Goal: Task Accomplishment & Management: Manage account settings

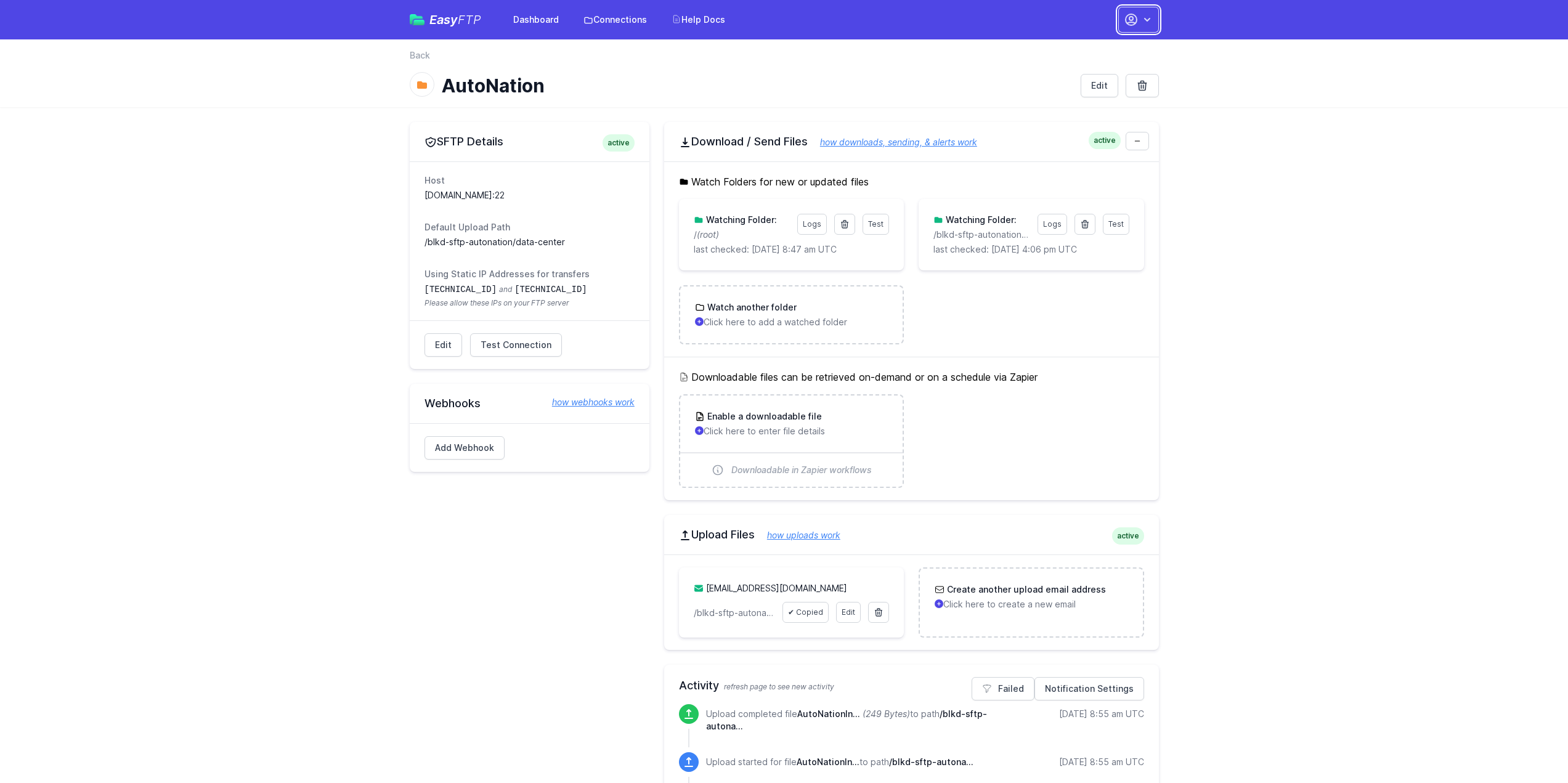
click at [1152, 10] on button "button" at bounding box center [1138, 19] width 41 height 26
click at [1104, 47] on link "Account Settings" at bounding box center [1099, 51] width 119 height 22
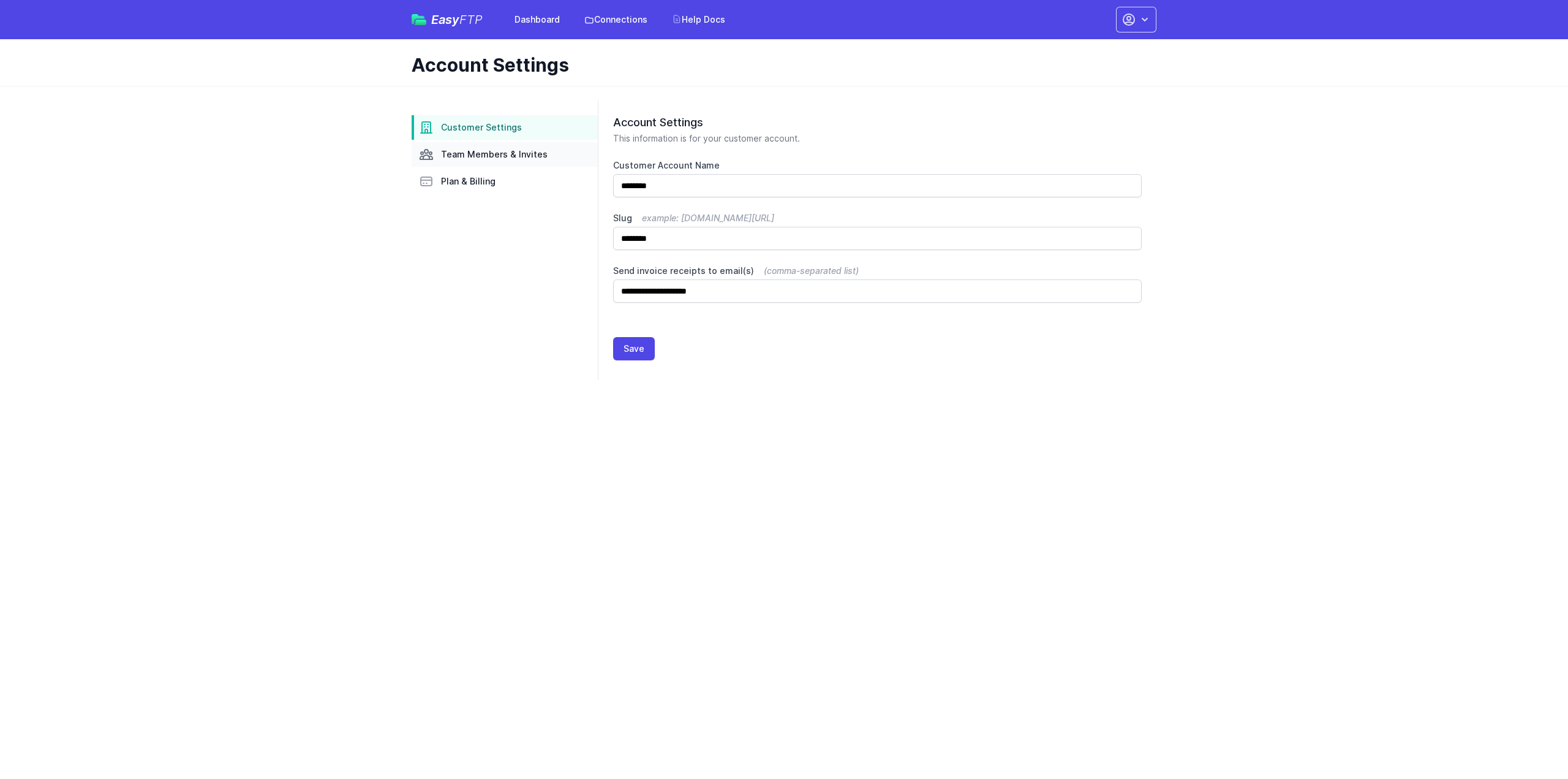
click at [469, 154] on span "Team Members & Invites" at bounding box center [494, 155] width 106 height 13
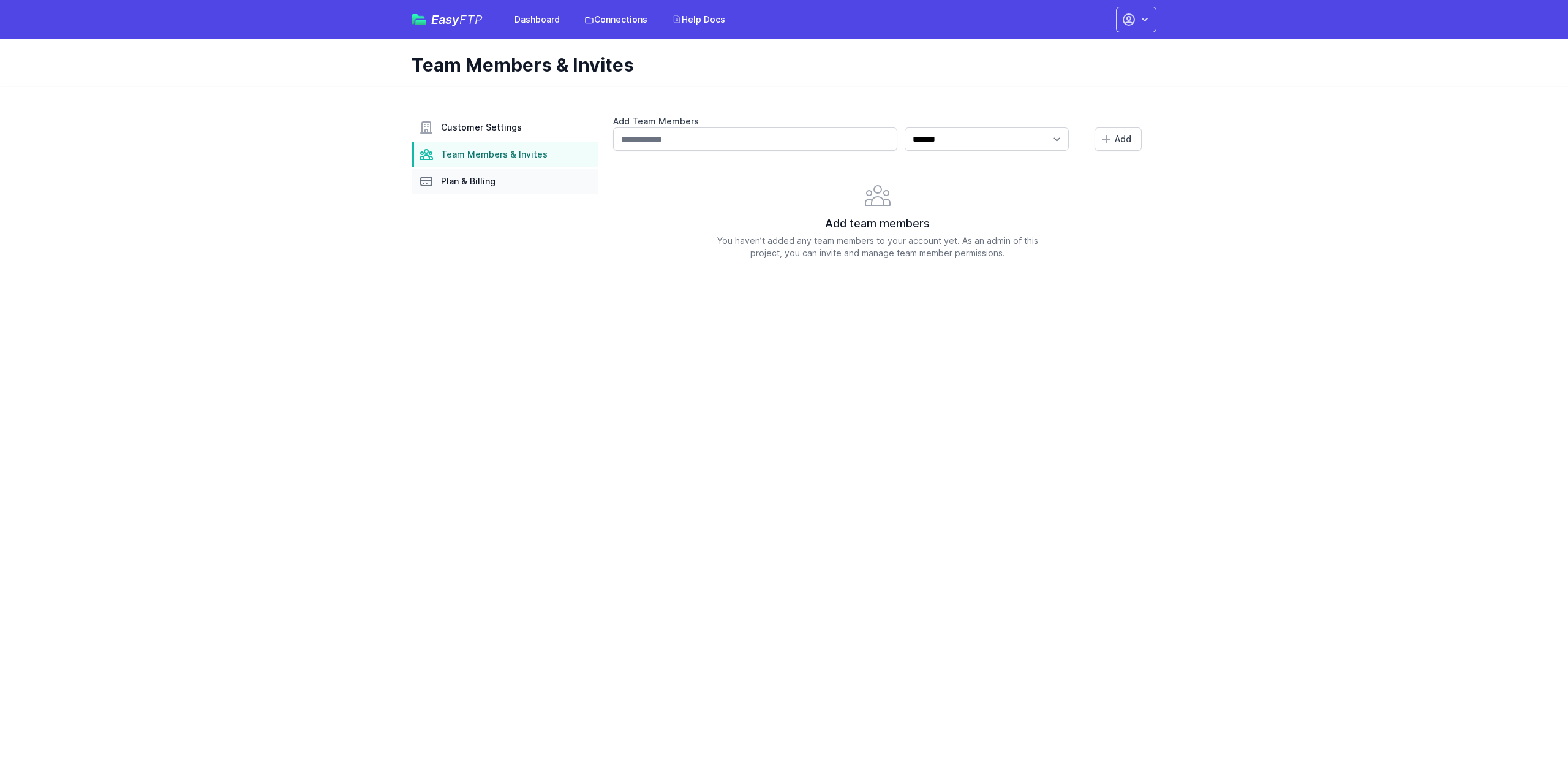
click at [428, 179] on icon at bounding box center [426, 181] width 14 height 14
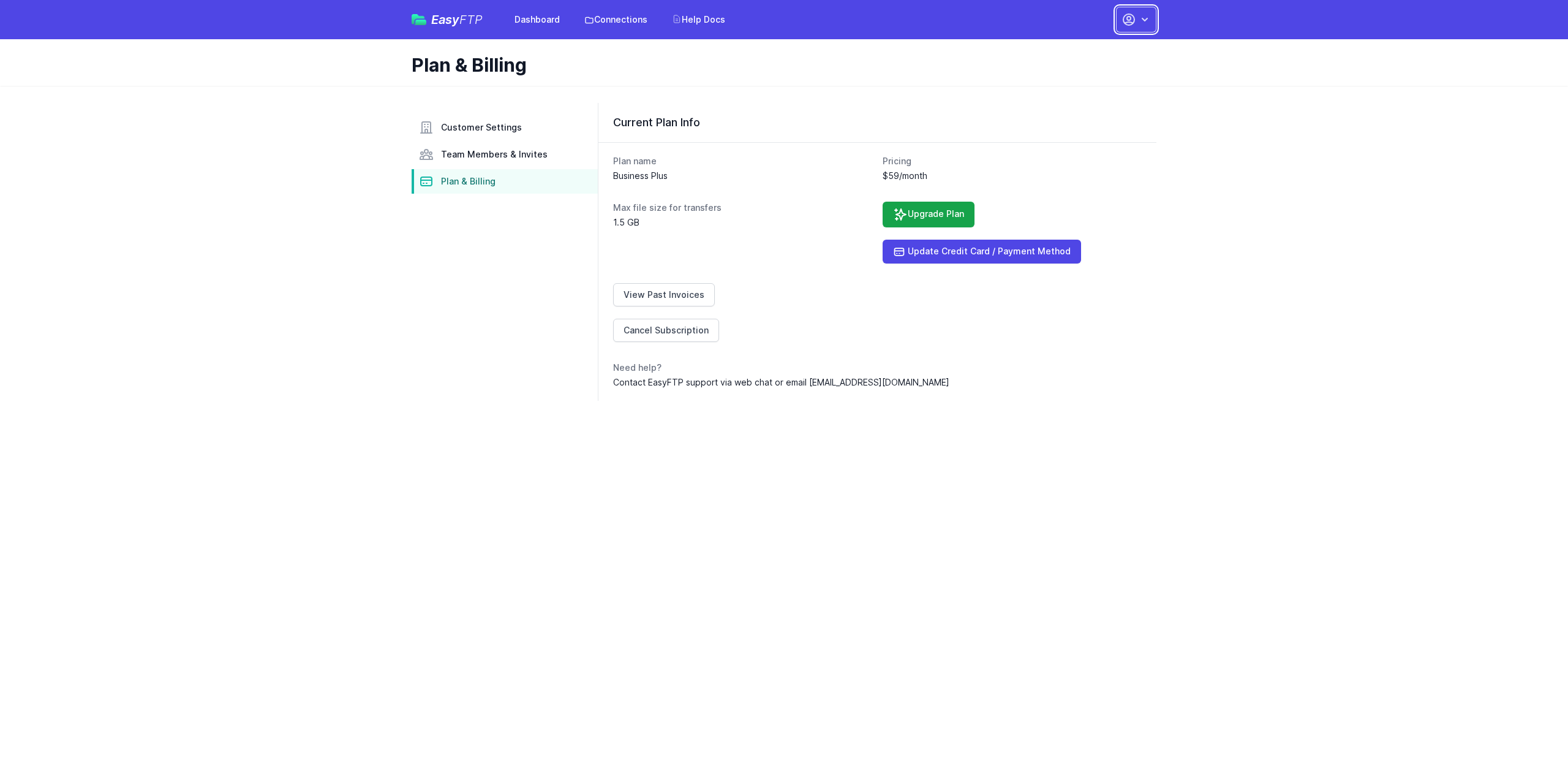
click at [1149, 18] on icon "button" at bounding box center [1145, 20] width 13 height 13
click at [605, 12] on link "Connections" at bounding box center [616, 20] width 77 height 22
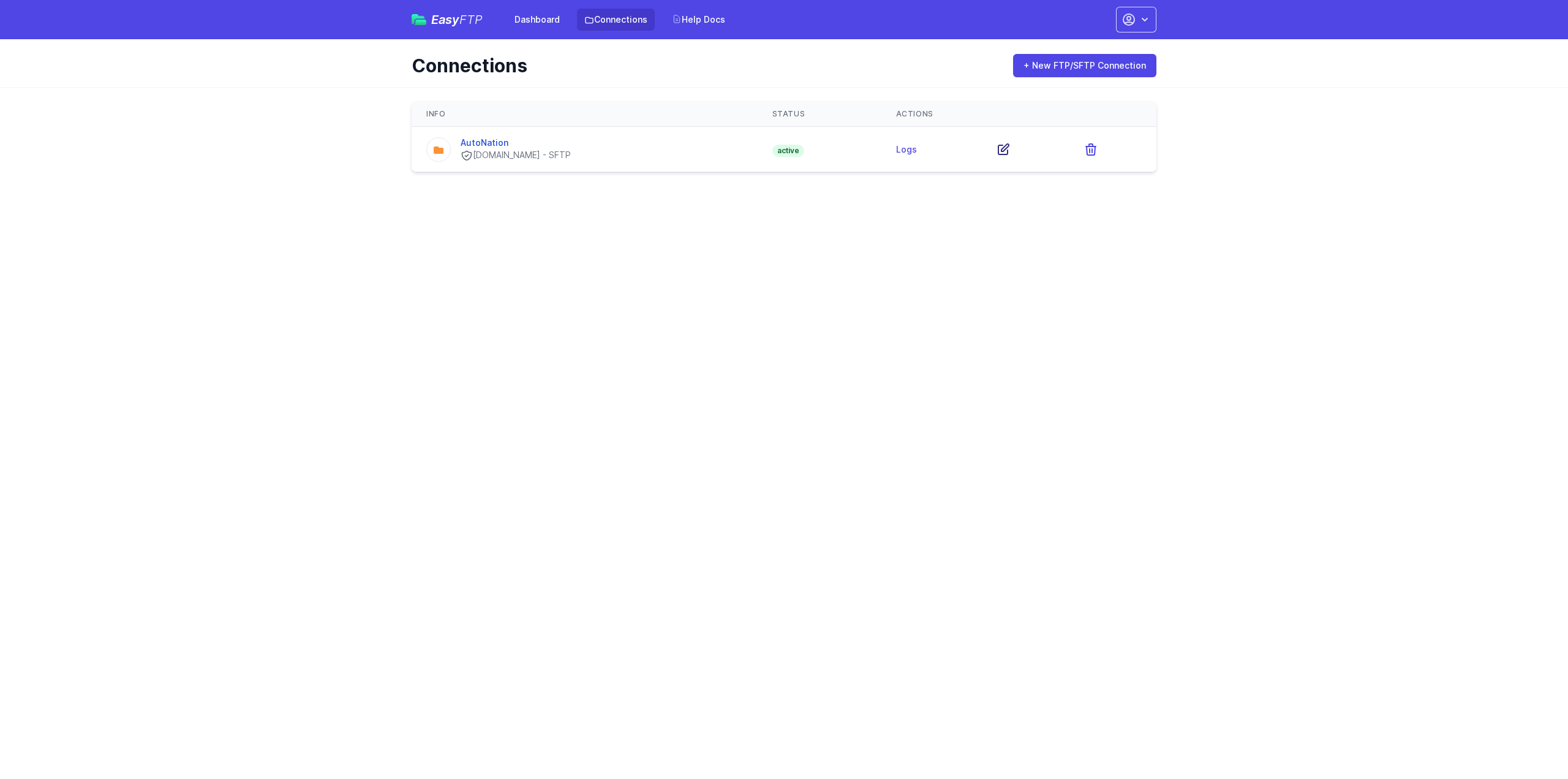
click at [1009, 149] on icon at bounding box center [1004, 149] width 11 height 11
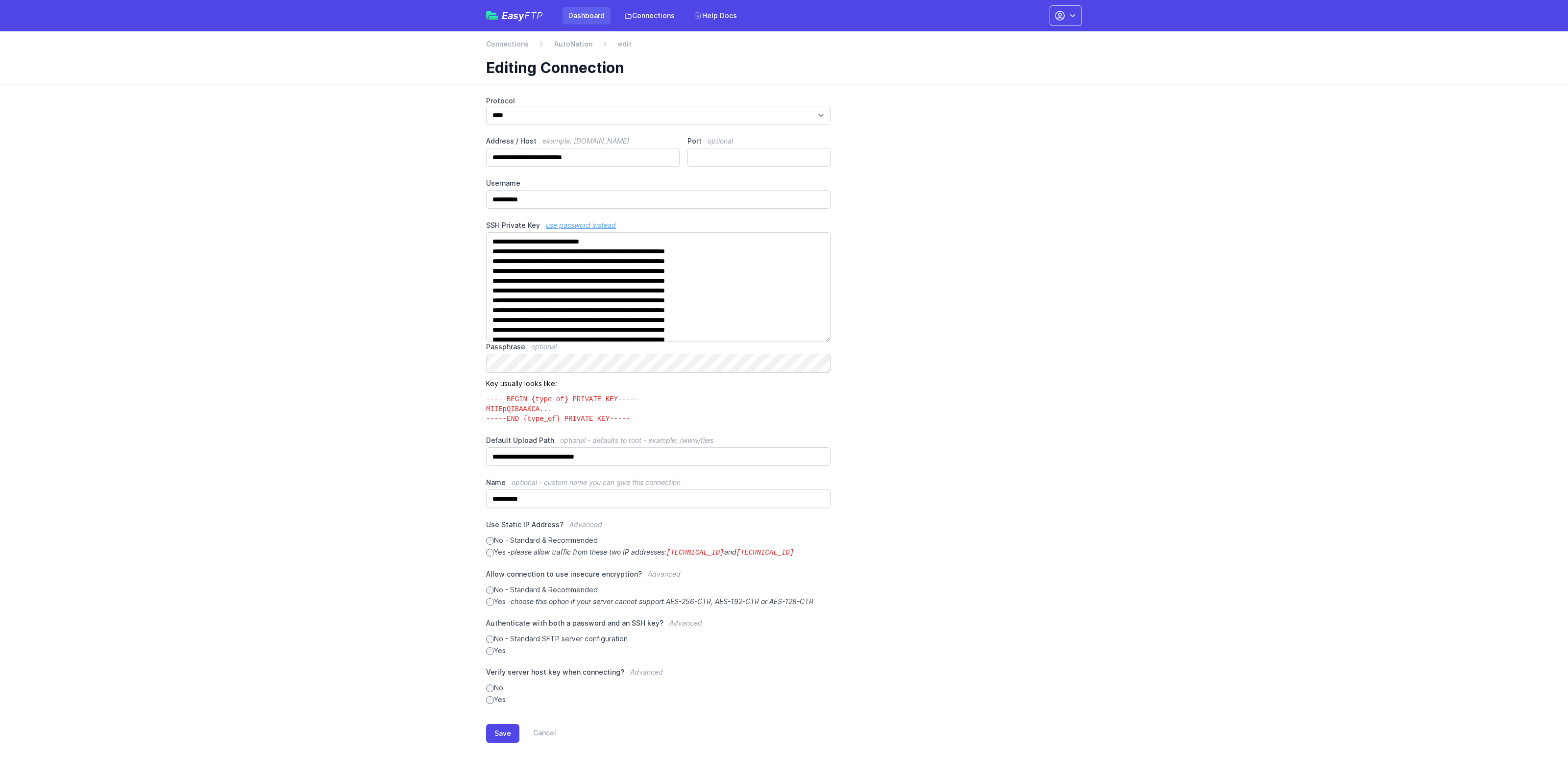
click at [582, 19] on link "Dashboard" at bounding box center [586, 16] width 48 height 17
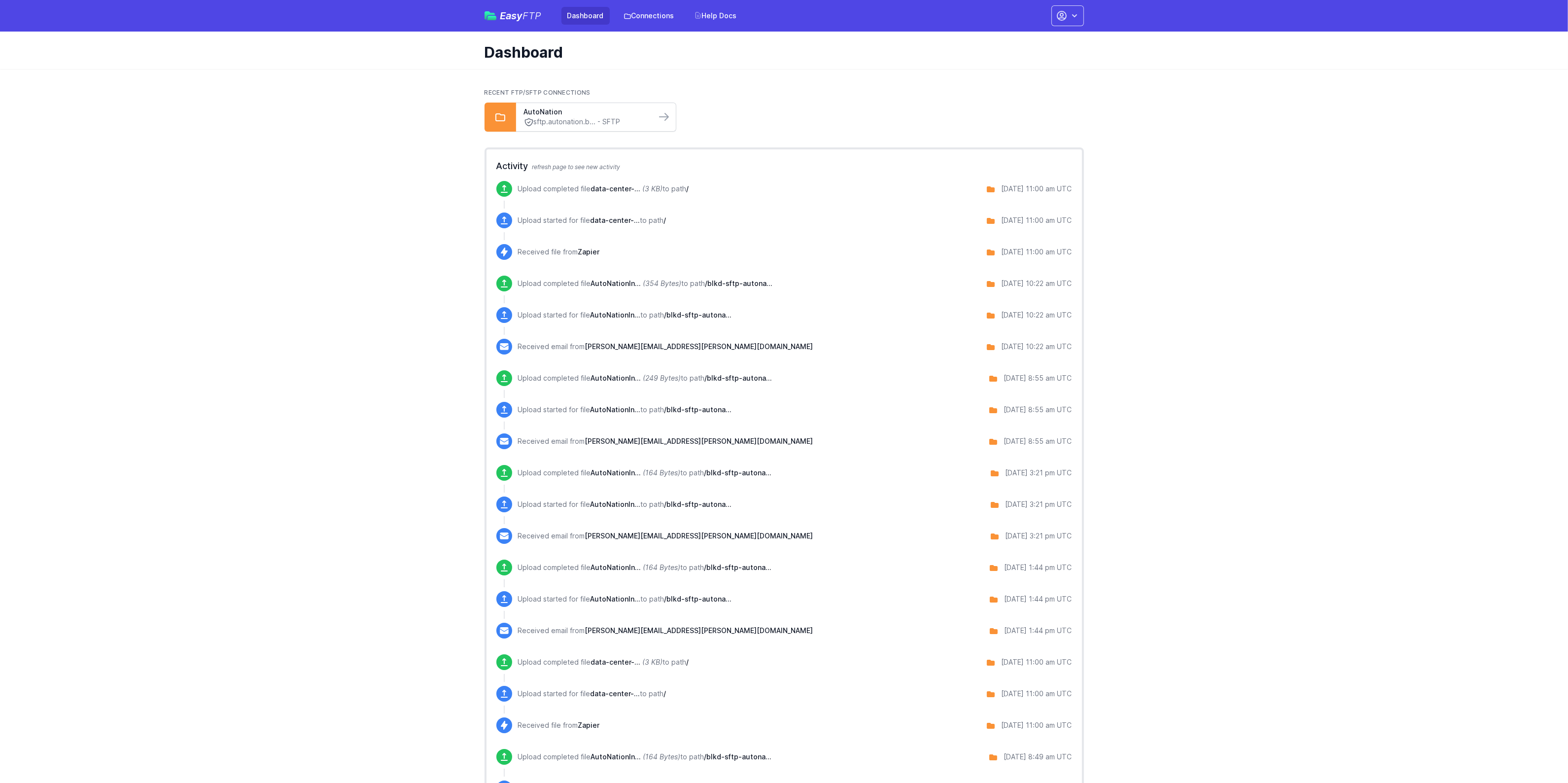
click at [595, 118] on link "sftp.autonation.b... - SFTP" at bounding box center [585, 122] width 124 height 10
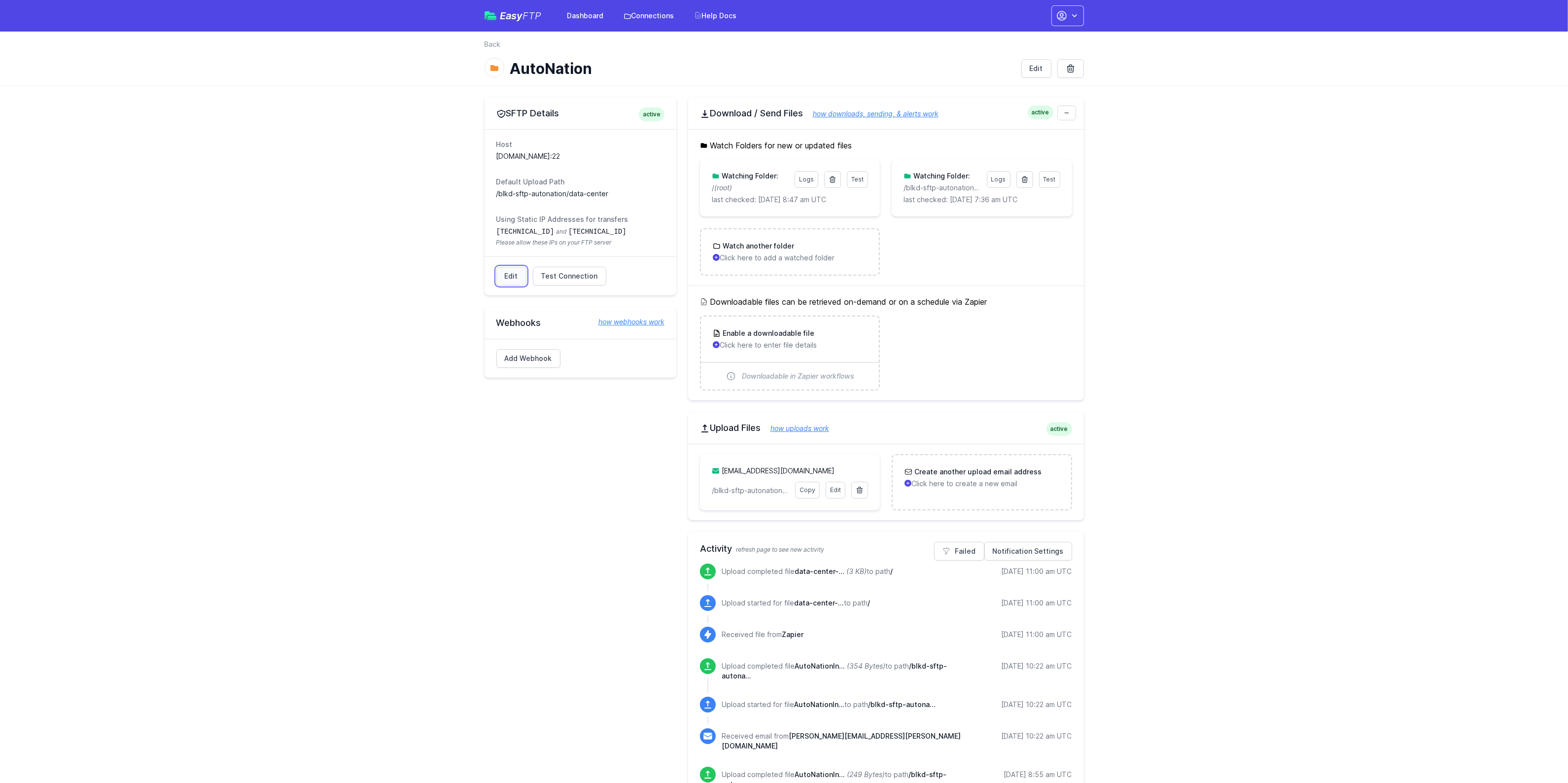
click at [521, 276] on link "Edit" at bounding box center [511, 276] width 30 height 19
click at [971, 545] on link "Failed" at bounding box center [959, 551] width 50 height 19
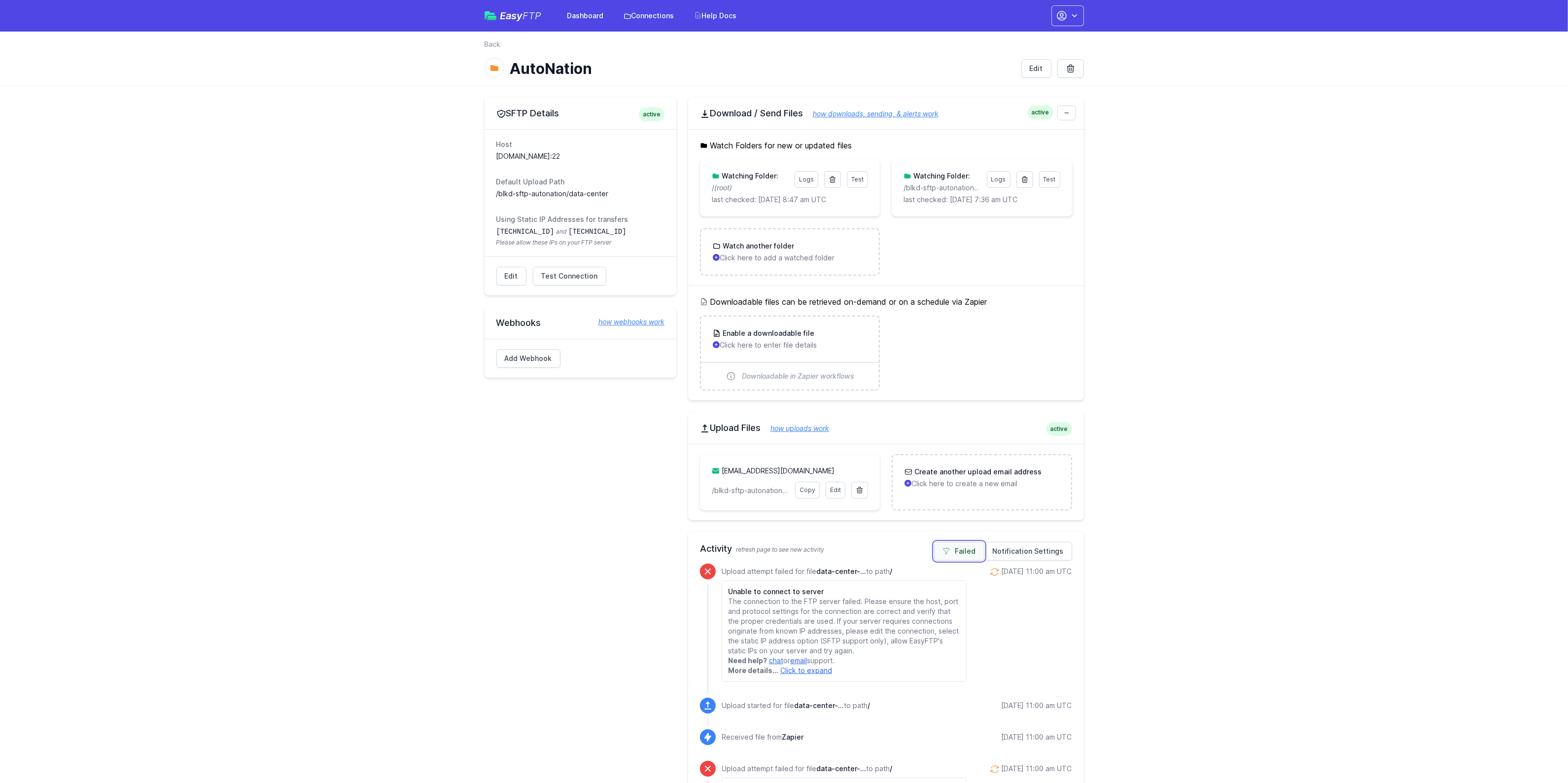
click at [971, 548] on link "Failed" at bounding box center [959, 551] width 50 height 19
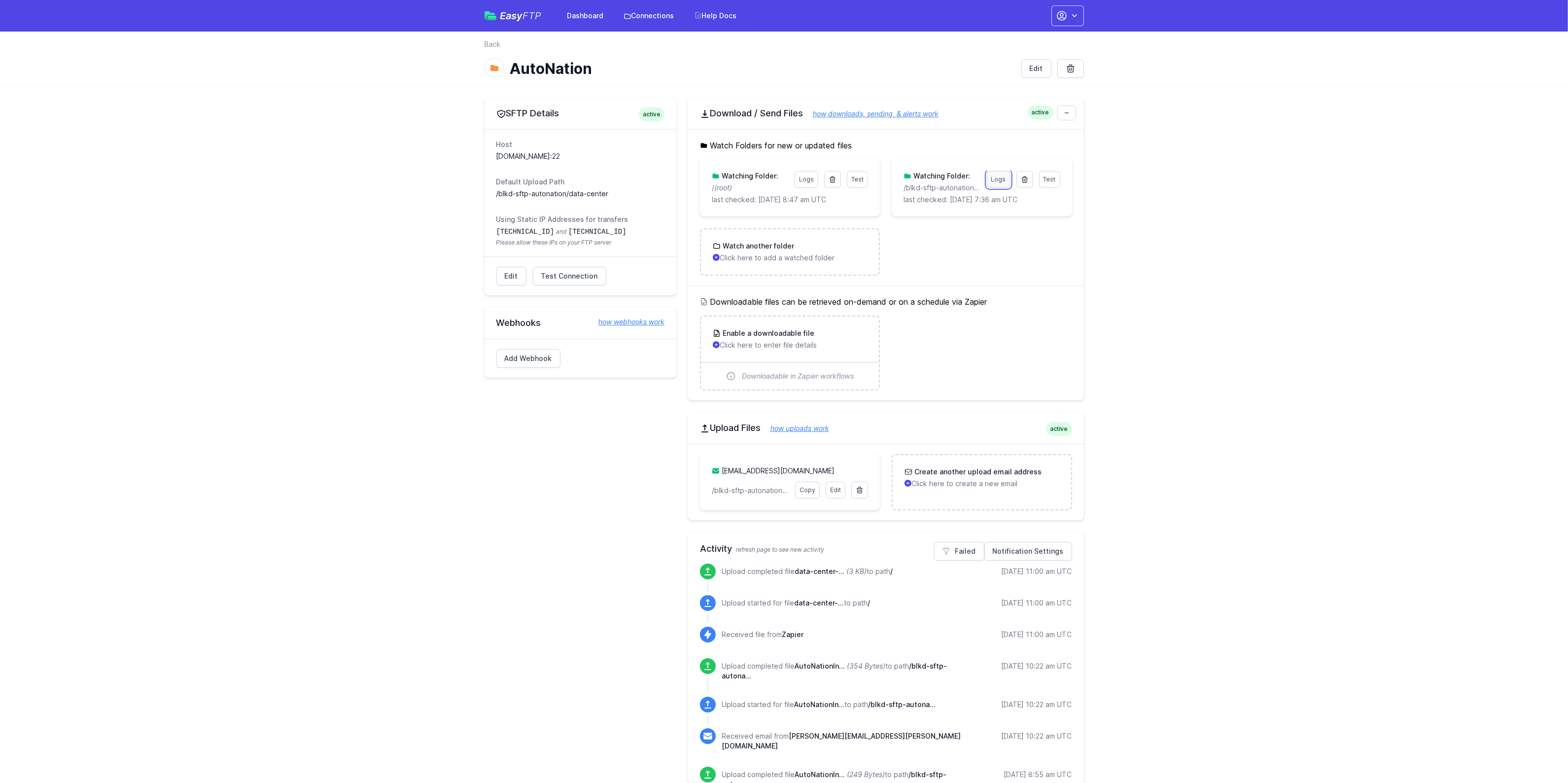
click at [1004, 185] on link "Logs" at bounding box center [998, 179] width 24 height 17
click at [1001, 180] on link "Logs" at bounding box center [998, 179] width 24 height 17
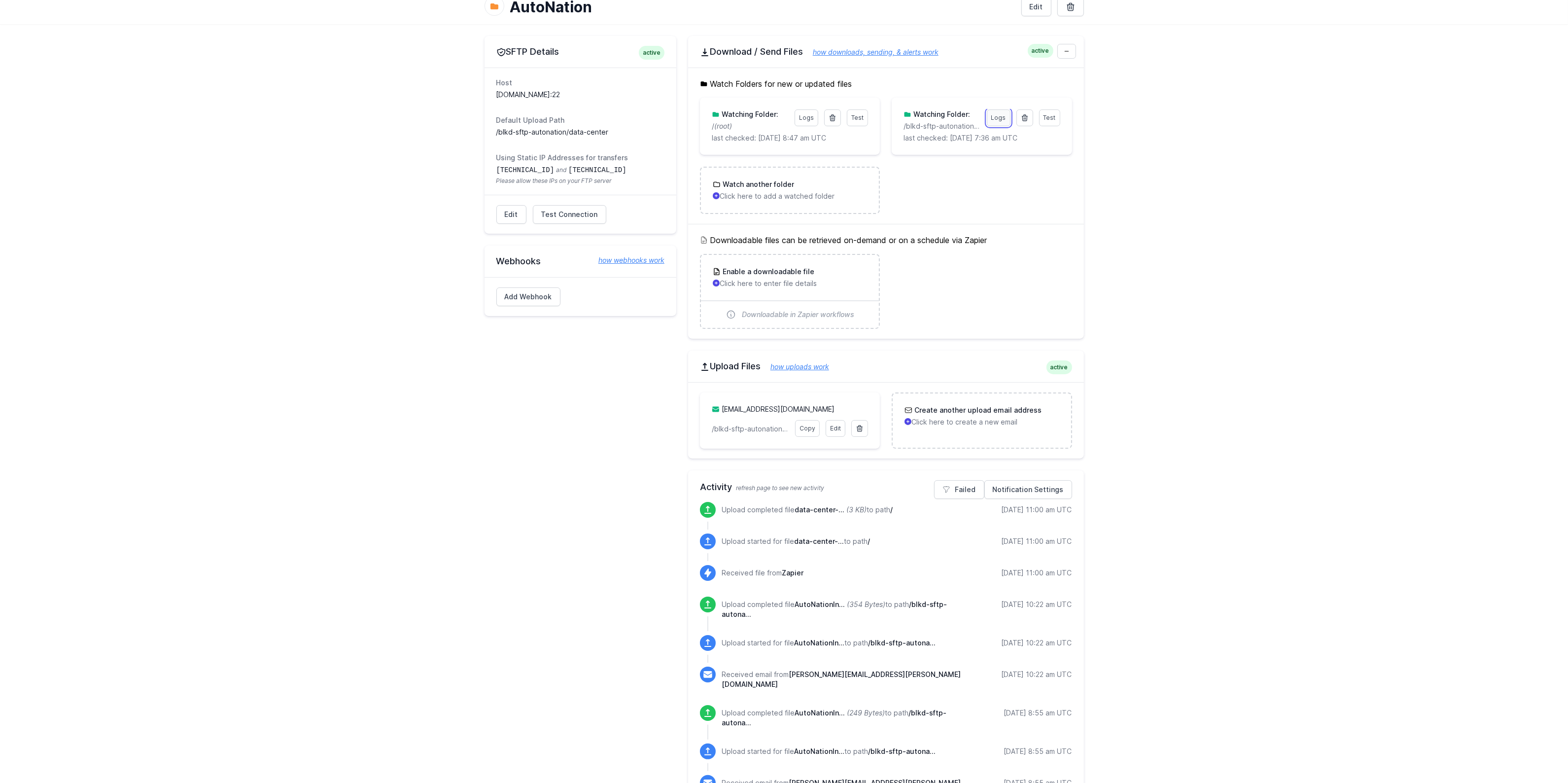
click at [999, 122] on link "Logs" at bounding box center [998, 117] width 24 height 17
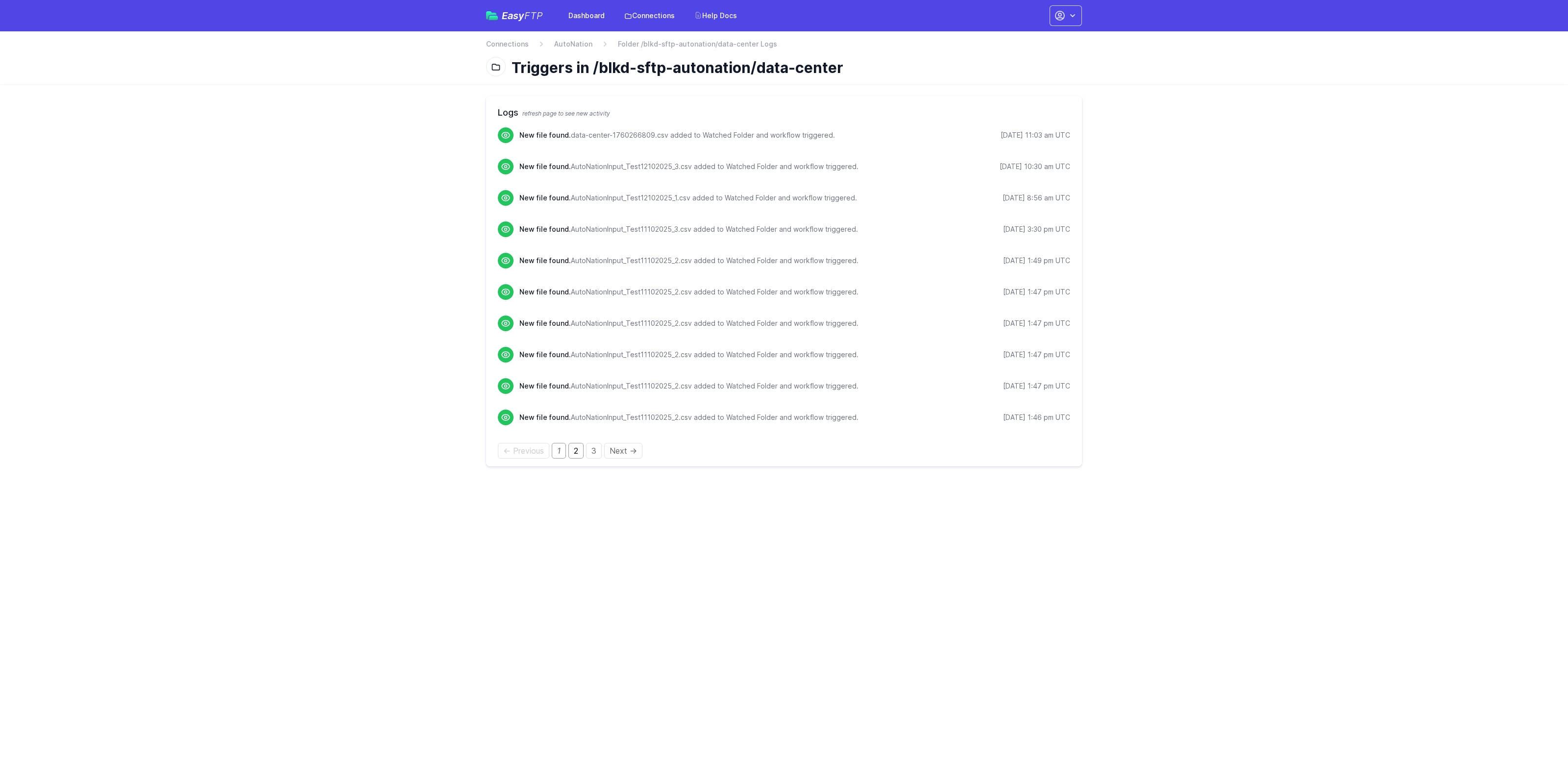
click at [572, 451] on link "2" at bounding box center [575, 451] width 15 height 16
click at [593, 453] on link "3" at bounding box center [595, 451] width 16 height 16
click at [557, 328] on link "1" at bounding box center [559, 325] width 14 height 16
click at [251, 40] on header "back Connections AutoNation Folder /blkd-sftp-autonation/data-center Logs Trigg…" at bounding box center [784, 58] width 1568 height 53
